Goal: Information Seeking & Learning: Learn about a topic

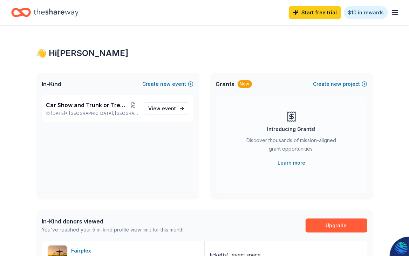
click at [395, 12] on icon "button" at bounding box center [394, 12] width 8 height 8
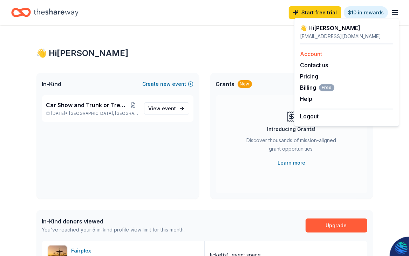
click at [317, 55] on link "Account" at bounding box center [311, 53] width 22 height 7
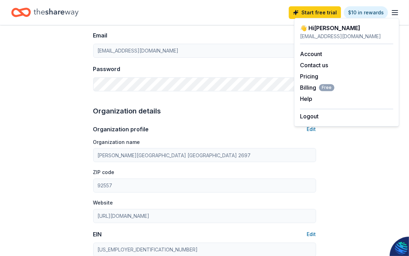
scroll to position [97, 0]
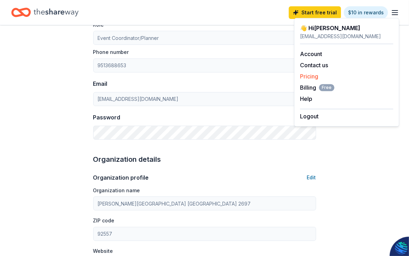
click at [308, 77] on link "Pricing" at bounding box center [309, 76] width 18 height 7
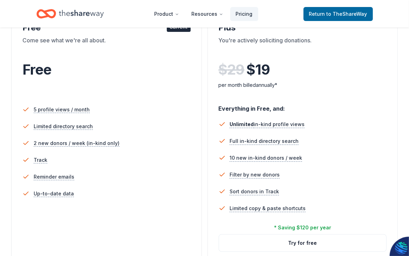
scroll to position [105, 0]
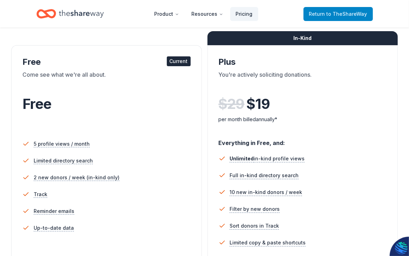
click at [343, 14] on span "to TheShareWay" at bounding box center [346, 14] width 41 height 6
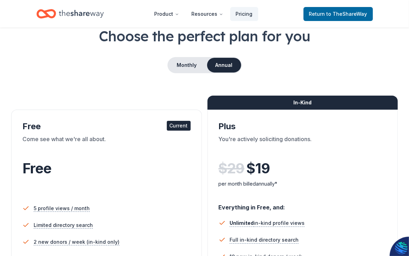
scroll to position [0, 0]
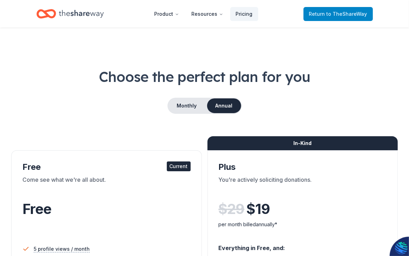
click at [332, 11] on span "to TheShareWay" at bounding box center [346, 14] width 41 height 6
click at [319, 14] on span "Return to TheShareWay" at bounding box center [338, 14] width 58 height 8
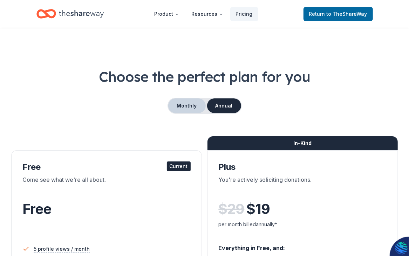
click at [184, 104] on button "Monthly" at bounding box center [186, 105] width 37 height 15
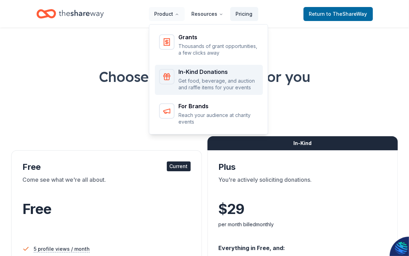
click at [210, 79] on p "Get food, beverage, and auction and raffle items for your events" at bounding box center [219, 84] width 80 height 14
